Goal: Task Accomplishment & Management: Manage account settings

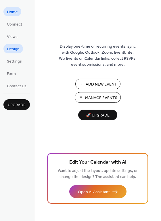
click at [16, 46] on span "Design" at bounding box center [13, 49] width 13 height 6
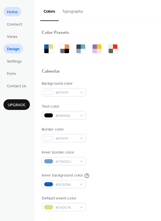
click at [18, 11] on link "Home" at bounding box center [12, 11] width 18 height 9
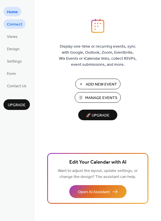
click at [18, 24] on span "Connect" at bounding box center [14, 25] width 15 height 6
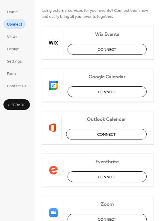
scroll to position [57, 0]
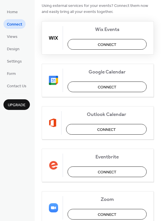
click at [124, 44] on button "Connect" at bounding box center [107, 44] width 79 height 11
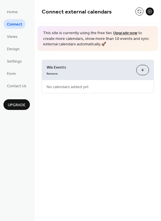
scroll to position [0, 0]
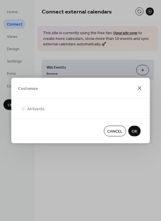
click at [137, 90] on icon at bounding box center [139, 88] width 7 height 7
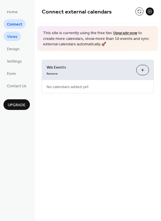
click at [10, 39] on span "Views" at bounding box center [12, 37] width 11 height 6
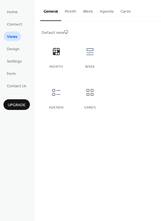
drag, startPoint x: 160, startPoint y: 43, endPoint x: 159, endPoint y: 54, distance: 11.5
click at [159, 54] on div "Default view Month Week Agenda Cards" at bounding box center [97, 72] width 126 height 102
drag, startPoint x: 159, startPoint y: 54, endPoint x: 157, endPoint y: 65, distance: 11.3
click at [157, 65] on div "Default view Month Week Agenda Cards" at bounding box center [97, 72] width 126 height 102
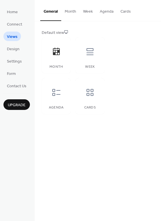
click at [159, 57] on div "Default view Month Week Agenda Cards" at bounding box center [97, 72] width 126 height 102
click at [141, 66] on div "Default view Month Week Agenda Cards" at bounding box center [98, 72] width 112 height 84
drag, startPoint x: 159, startPoint y: 52, endPoint x: 160, endPoint y: 61, distance: 9.8
click at [160, 61] on div "Default view Month Week Agenda Cards" at bounding box center [97, 72] width 126 height 102
click at [127, 55] on div "Default view Month Week Agenda Cards" at bounding box center [98, 72] width 112 height 84
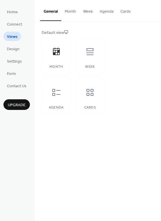
click at [100, 13] on button "Agenda" at bounding box center [106, 10] width 21 height 20
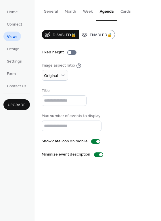
click at [69, 13] on button "Month" at bounding box center [70, 10] width 18 height 20
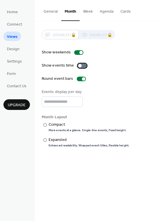
click at [80, 67] on div at bounding box center [82, 65] width 9 height 5
drag, startPoint x: 159, startPoint y: 36, endPoint x: 159, endPoint y: 52, distance: 15.5
click at [159, 52] on div "Disabled 🔒 Enabled 🔒 Show weekends Show events time Round event bars Events dis…" at bounding box center [97, 88] width 126 height 135
click at [148, 54] on div "Show weekends" at bounding box center [98, 52] width 112 height 6
click at [55, 130] on div "More events at a glance. Single-line events, fixed height." at bounding box center [88, 130] width 78 height 4
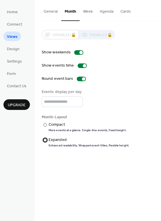
click at [55, 138] on div "Expanded" at bounding box center [89, 140] width 80 height 6
click at [128, 159] on div "General Month Week Agenda Cards Default view Month Week Agenda Cards Disabled 🔒…" at bounding box center [97, 110] width 126 height 221
click at [16, 52] on span "Design" at bounding box center [13, 49] width 13 height 6
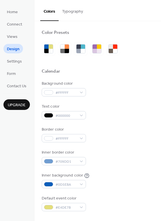
click at [20, 60] on span "Settings" at bounding box center [14, 62] width 15 height 6
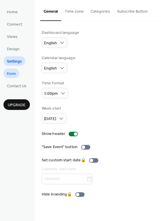
click at [12, 71] on span "Form" at bounding box center [11, 74] width 9 height 6
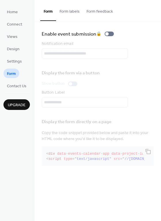
click at [79, 8] on button "Form labels" at bounding box center [69, 10] width 27 height 20
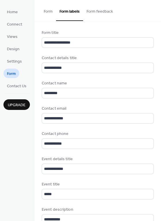
click at [95, 9] on button "Form feedback" at bounding box center [99, 10] width 33 height 20
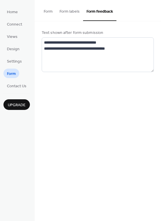
click at [26, 106] on span "Upgrade" at bounding box center [17, 105] width 18 height 6
